Goal: Task Accomplishment & Management: Use online tool/utility

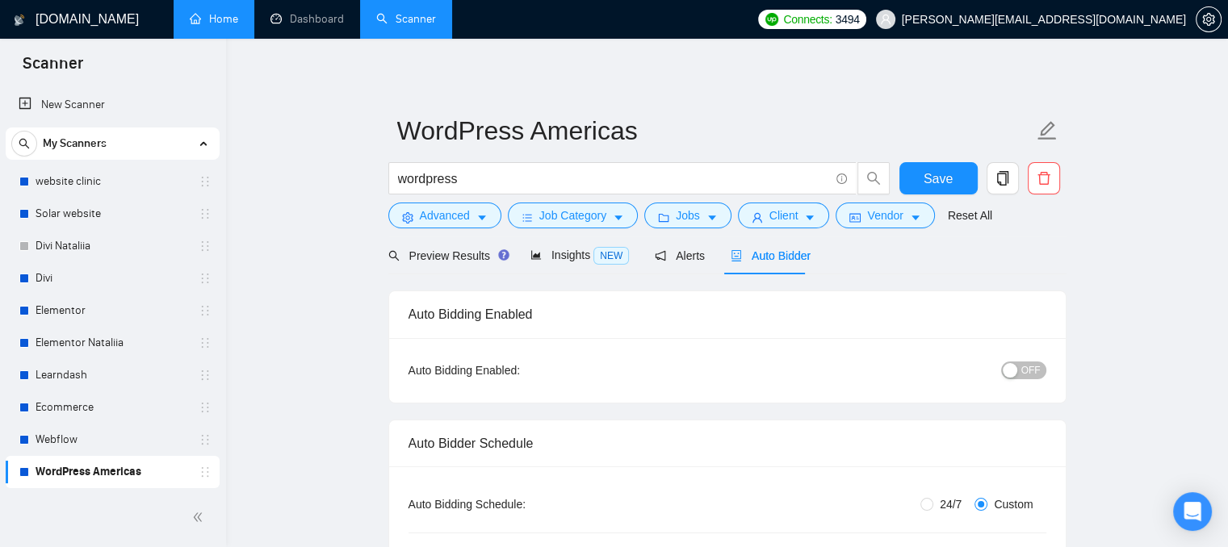
click at [229, 26] on link "Home" at bounding box center [214, 19] width 48 height 14
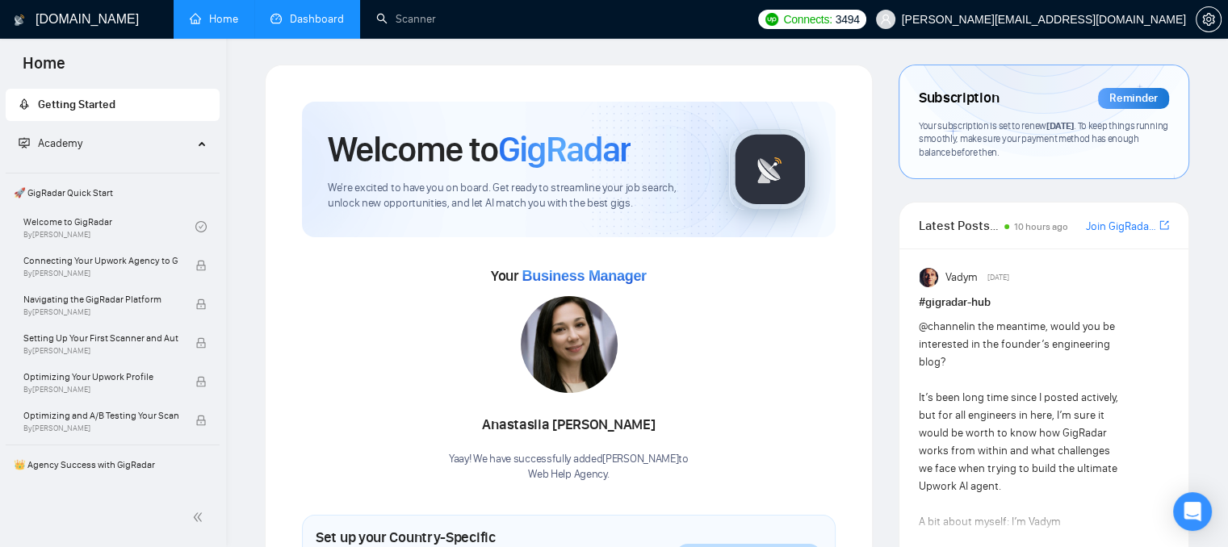
click at [330, 20] on link "Dashboard" at bounding box center [306, 19] width 73 height 14
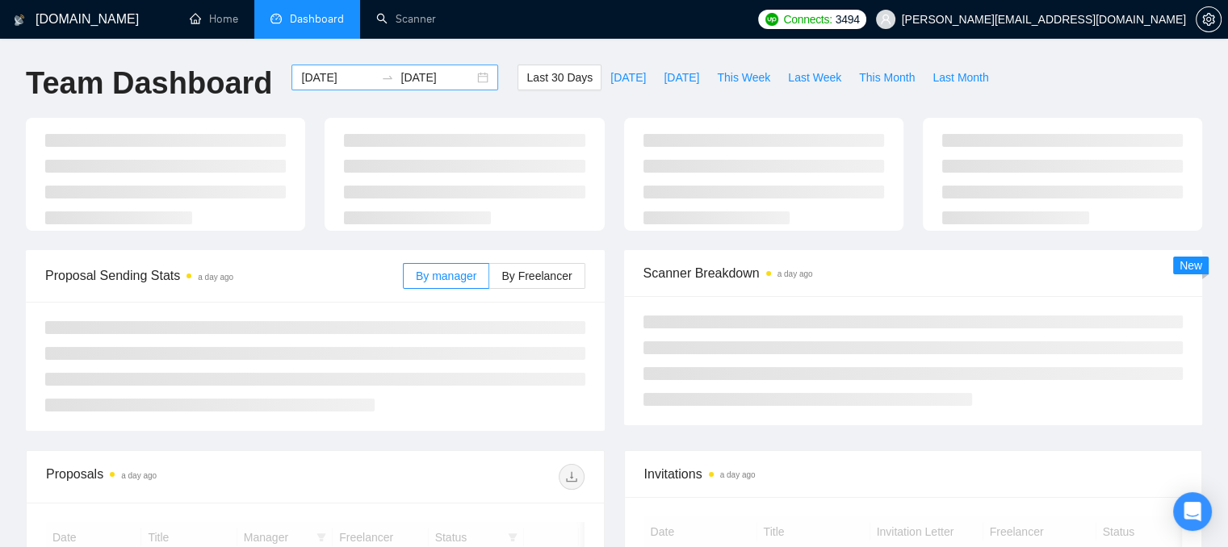
click at [337, 72] on input "[DATE]" at bounding box center [337, 78] width 73 height 18
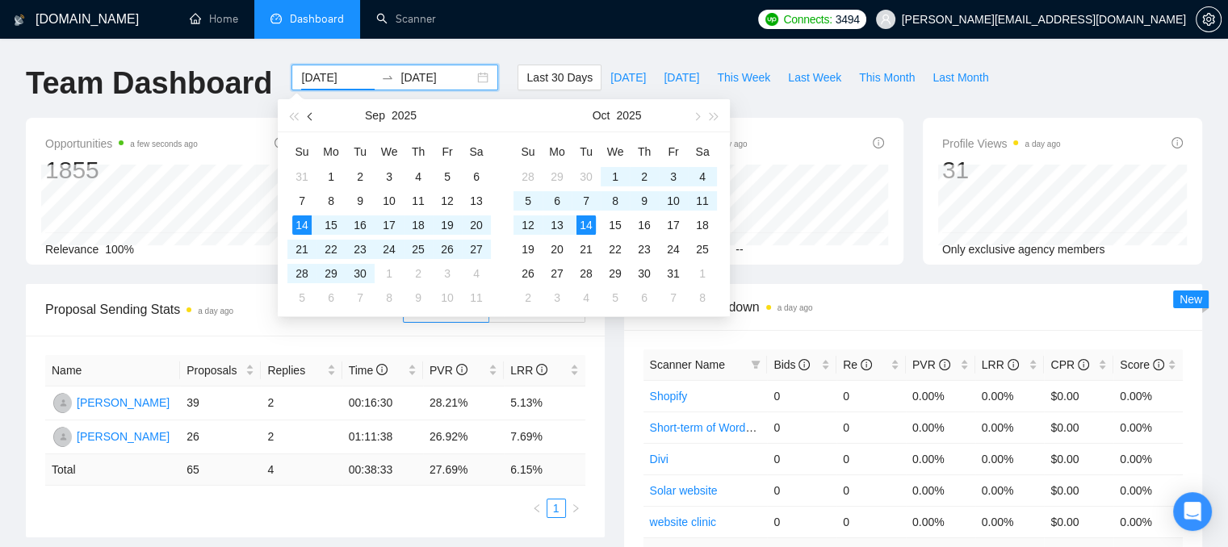
click at [310, 118] on span "button" at bounding box center [311, 116] width 8 height 8
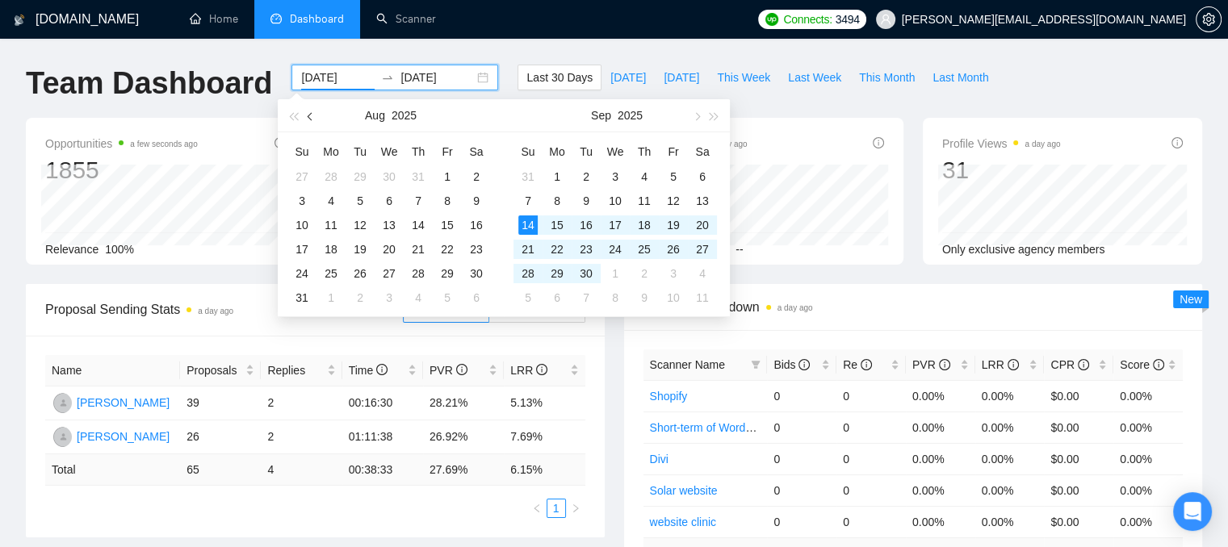
click at [310, 118] on span "button" at bounding box center [311, 116] width 8 height 8
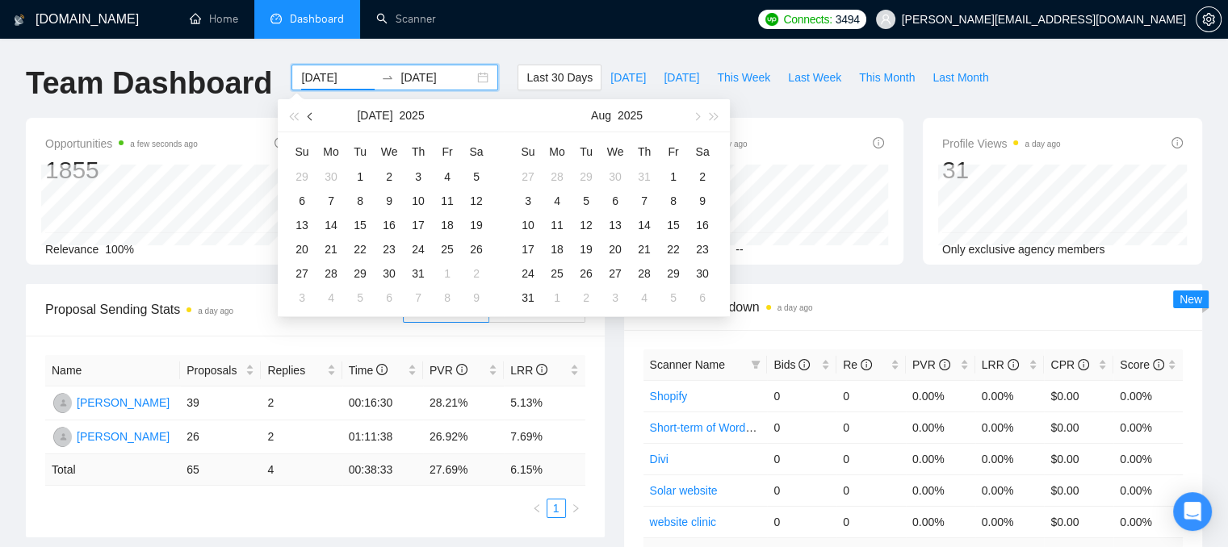
click at [310, 118] on span "button" at bounding box center [311, 116] width 8 height 8
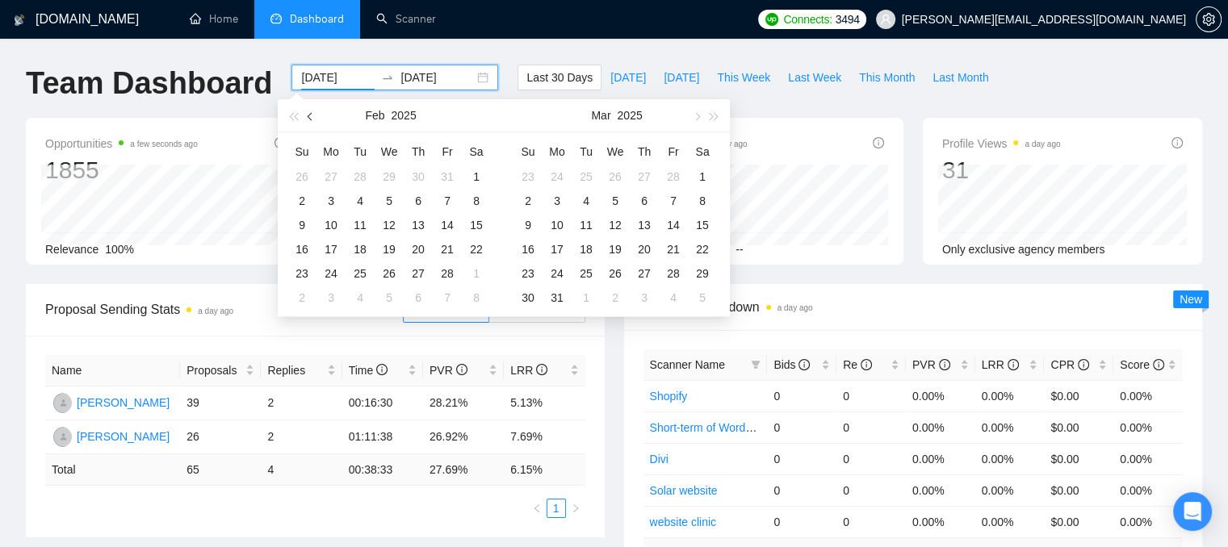
click at [310, 118] on span "button" at bounding box center [311, 116] width 8 height 8
type input "[DATE]"
click at [387, 167] on div "1" at bounding box center [388, 176] width 19 height 19
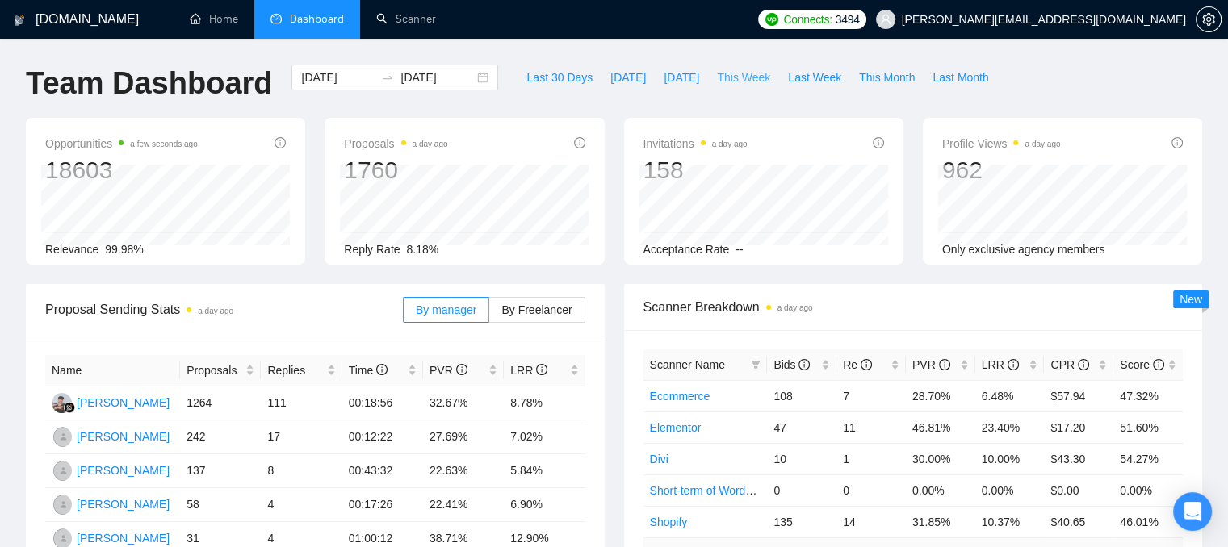
scroll to position [161, 0]
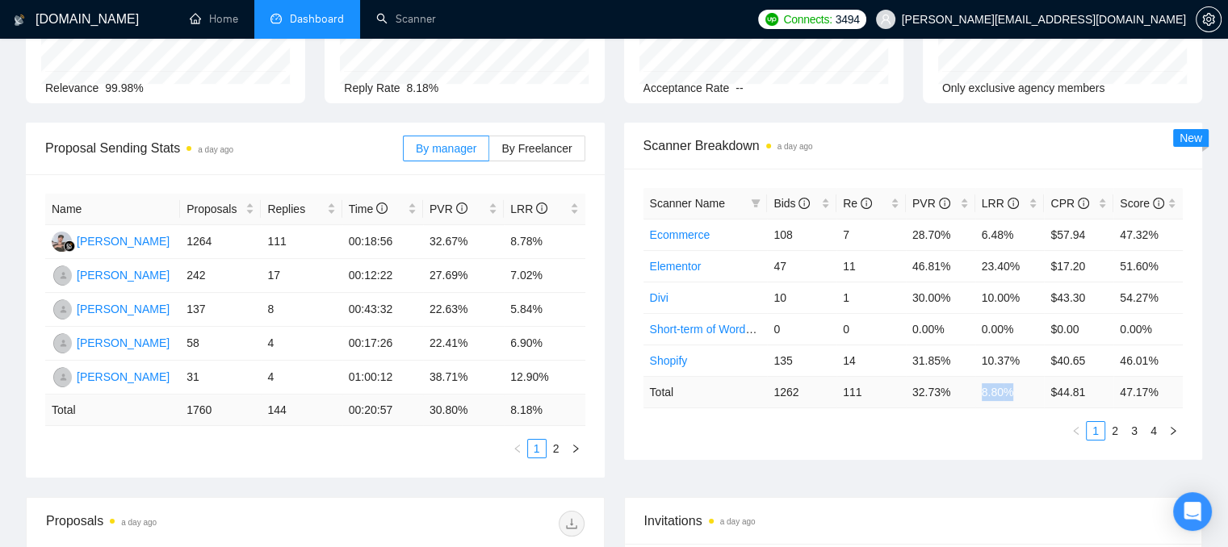
drag, startPoint x: 977, startPoint y: 395, endPoint x: 1011, endPoint y: 390, distance: 34.2
click at [1011, 390] on td "8.80 %" at bounding box center [1009, 391] width 69 height 31
drag, startPoint x: 843, startPoint y: 391, endPoint x: 872, endPoint y: 395, distance: 30.3
click at [872, 395] on td "111" at bounding box center [870, 391] width 69 height 31
click at [1031, 206] on div "LRR" at bounding box center [1009, 204] width 56 height 18
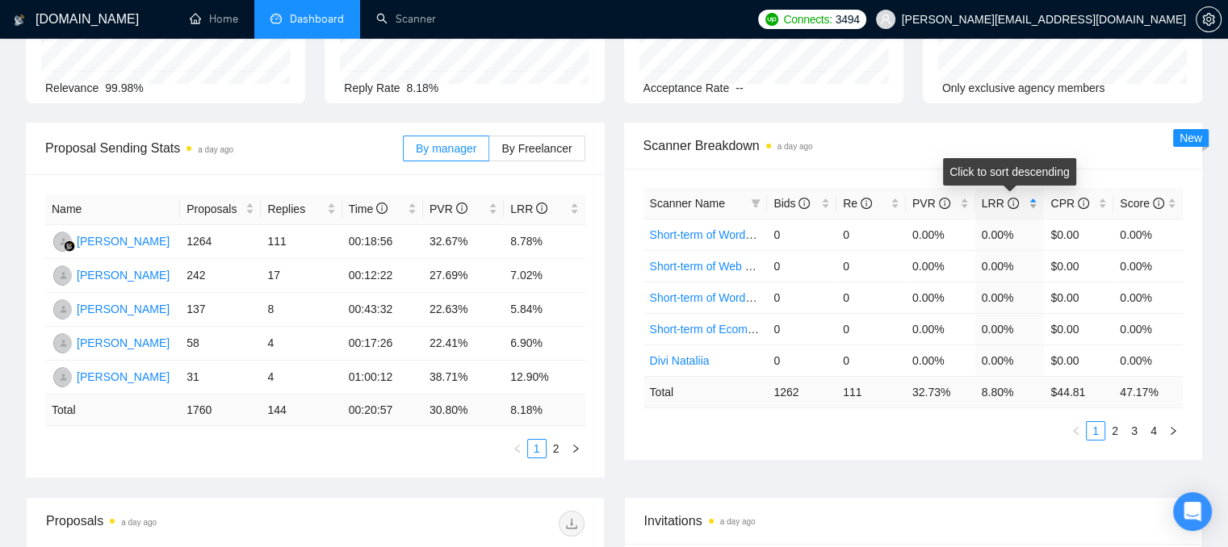
click at [1031, 206] on div "LRR" at bounding box center [1009, 204] width 56 height 18
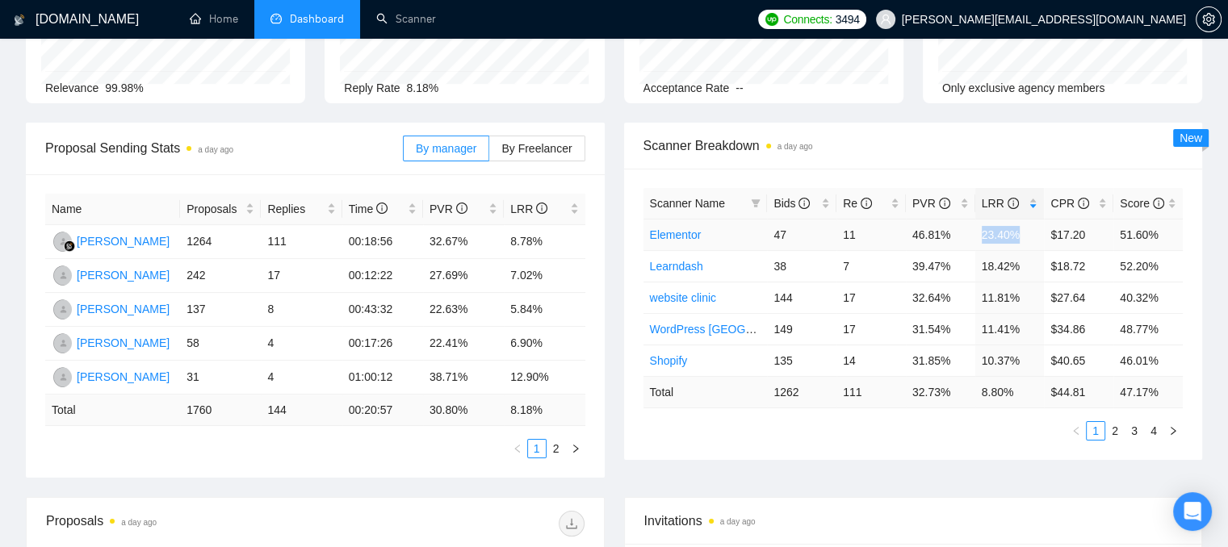
drag, startPoint x: 977, startPoint y: 233, endPoint x: 1021, endPoint y: 237, distance: 43.8
click at [1021, 237] on td "23.40%" at bounding box center [1009, 234] width 69 height 31
click at [668, 236] on link "Elementor" at bounding box center [676, 234] width 52 height 13
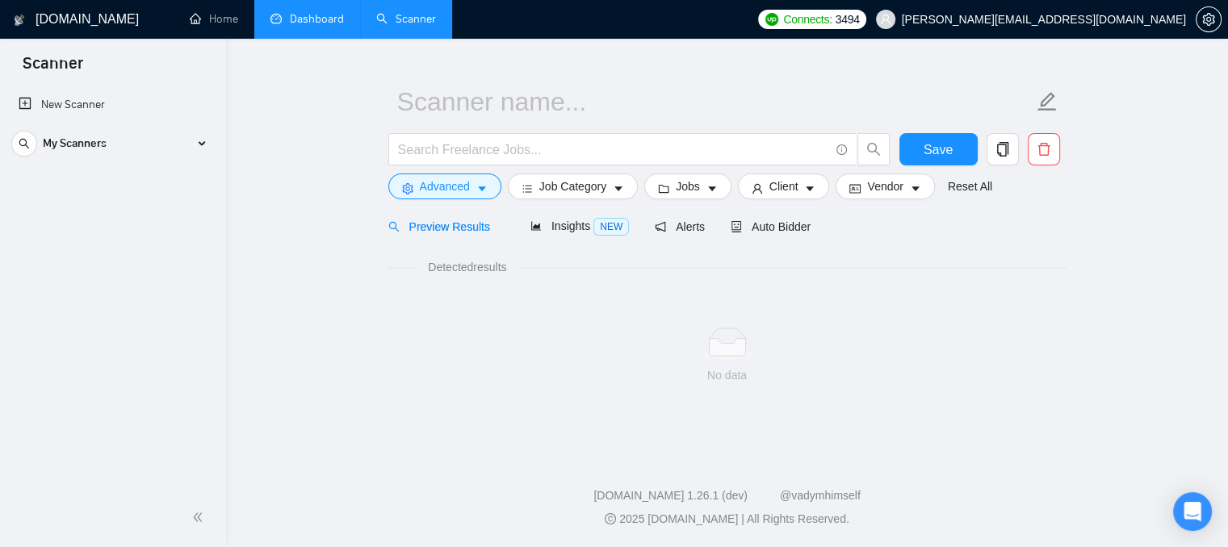
scroll to position [29, 0]
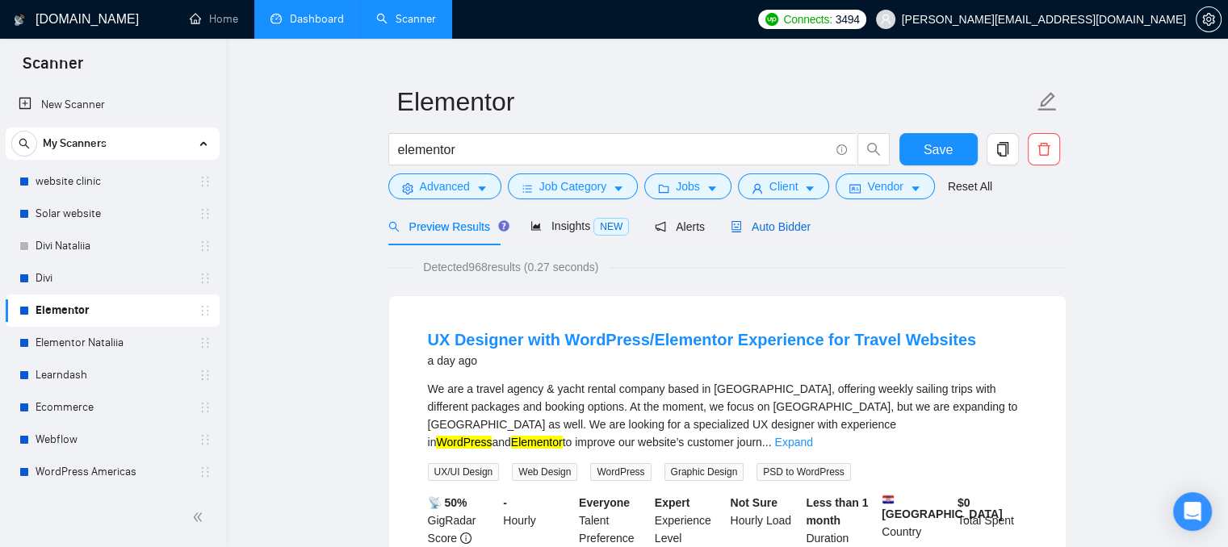
click at [738, 231] on span "Auto Bidder" at bounding box center [770, 226] width 80 height 13
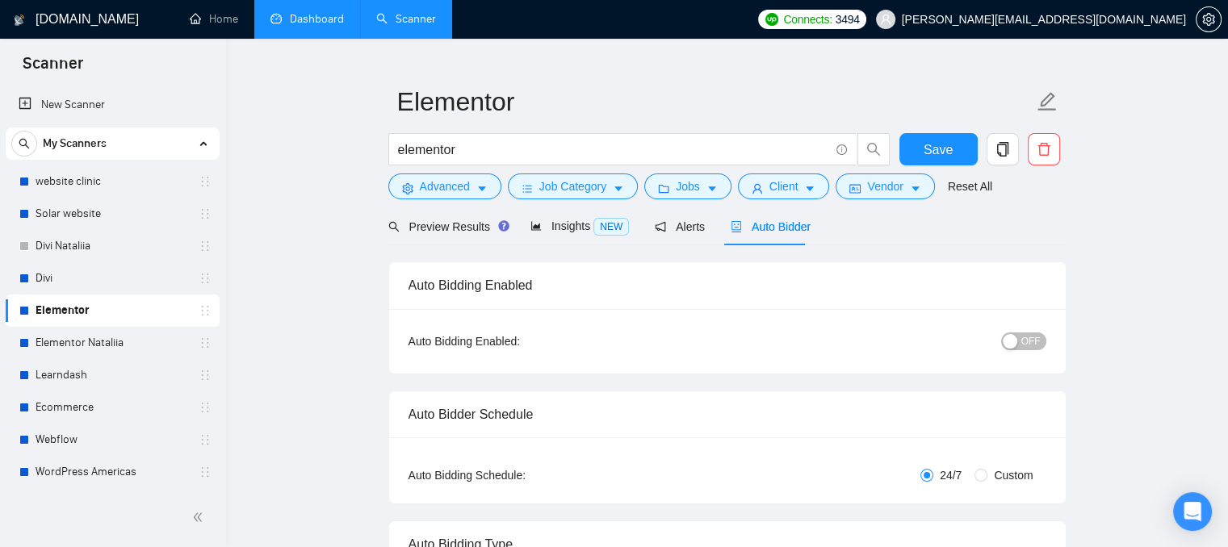
radio input "false"
radio input "true"
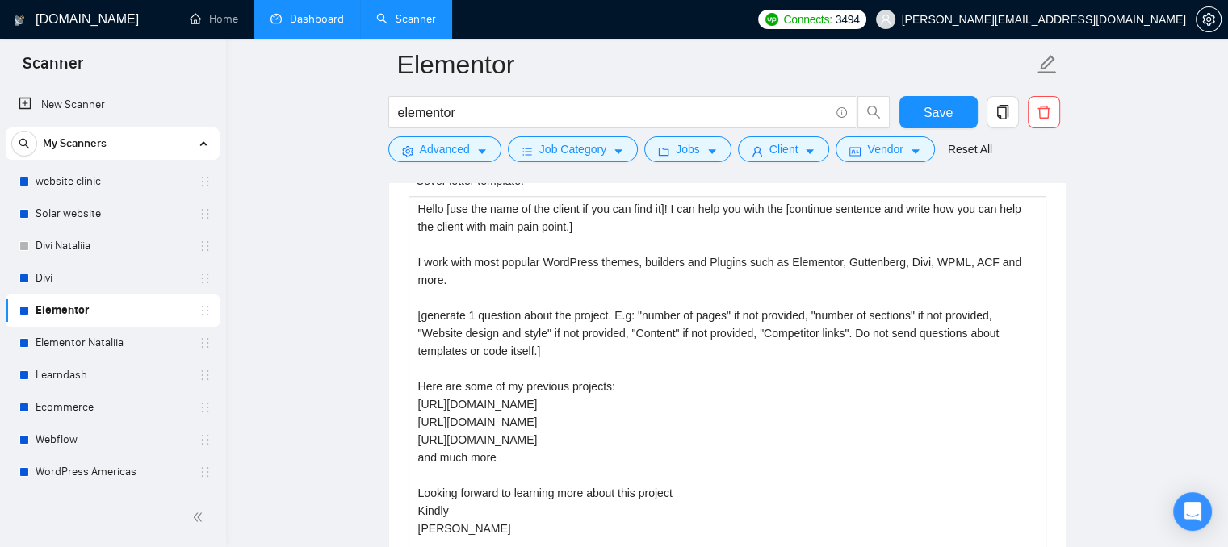
scroll to position [2086, 0]
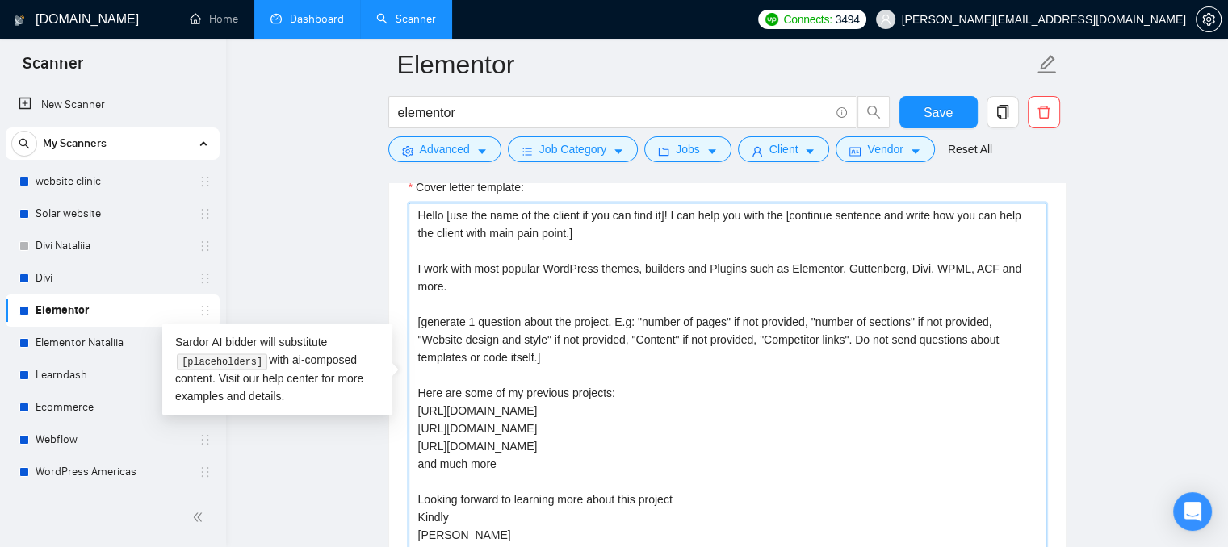
drag, startPoint x: 547, startPoint y: 280, endPoint x: 433, endPoint y: 243, distance: 119.7
click at [433, 243] on textarea "Hello [use the name of the client if you can find it]! I can help you with the …" at bounding box center [727, 384] width 638 height 363
drag, startPoint x: 588, startPoint y: 361, endPoint x: 441, endPoint y: 308, distance: 156.0
click at [441, 308] on textarea "Hello [use the name of the client if you can find it]! I can help you with the …" at bounding box center [727, 384] width 638 height 363
drag, startPoint x: 542, startPoint y: 456, endPoint x: 413, endPoint y: 398, distance: 141.6
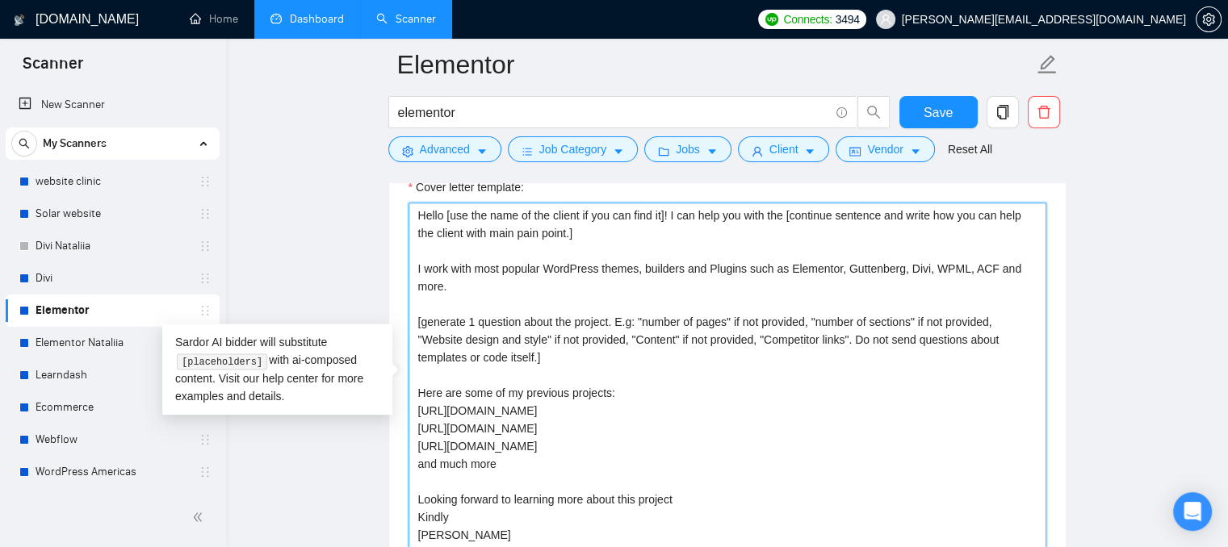
click at [413, 398] on textarea "Hello [use the name of the client if you can find it]! I can help you with the …" at bounding box center [727, 384] width 638 height 363
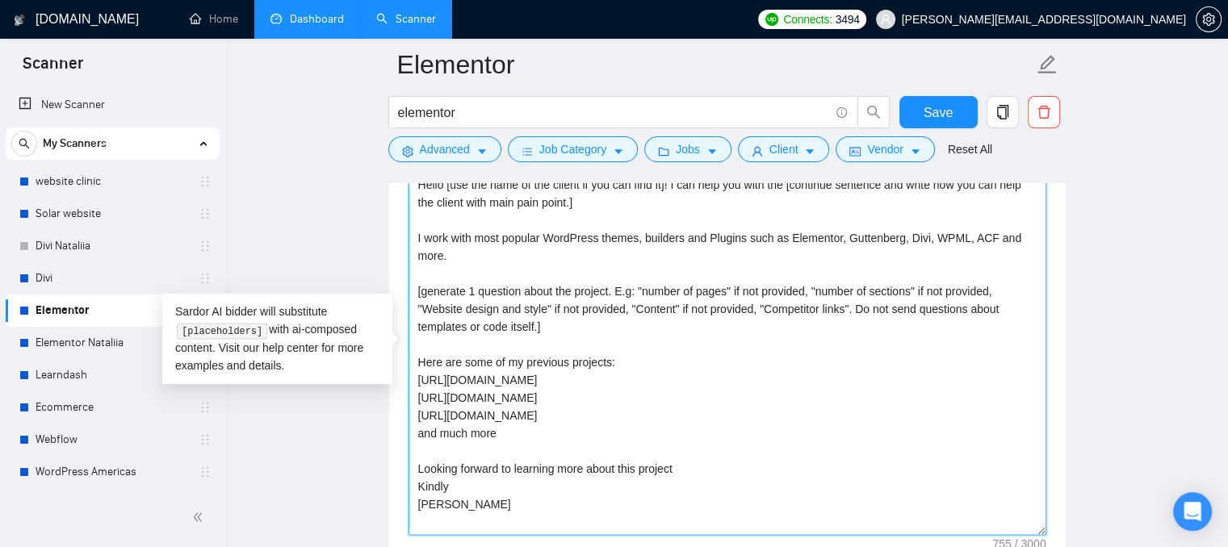
scroll to position [2167, 0]
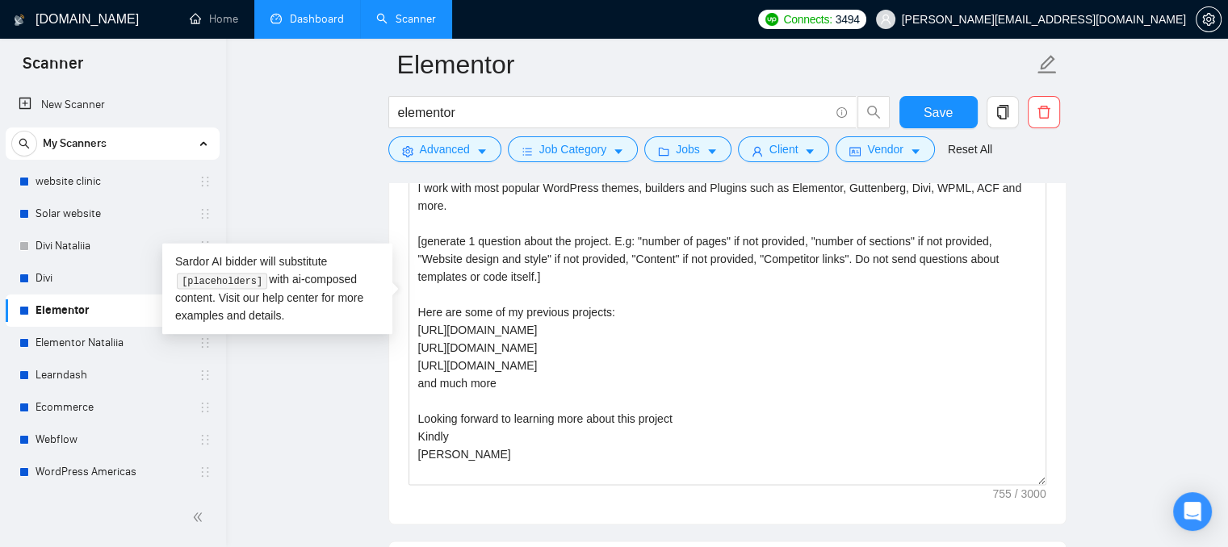
click at [550, 182] on div at bounding box center [727, 176] width 678 height 13
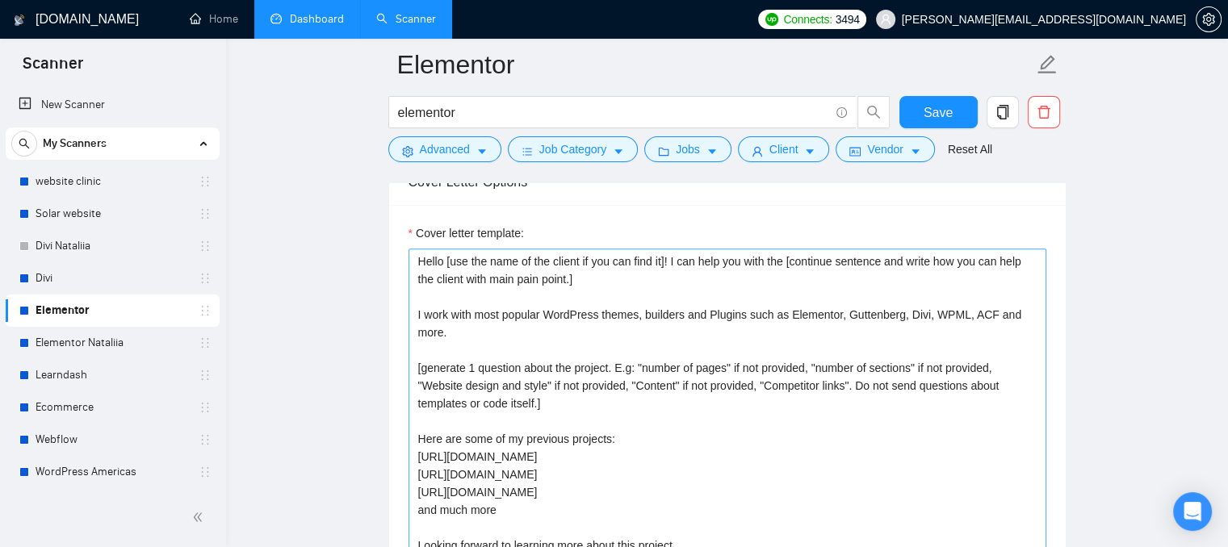
scroll to position [2006, 0]
